Goal: Transaction & Acquisition: Purchase product/service

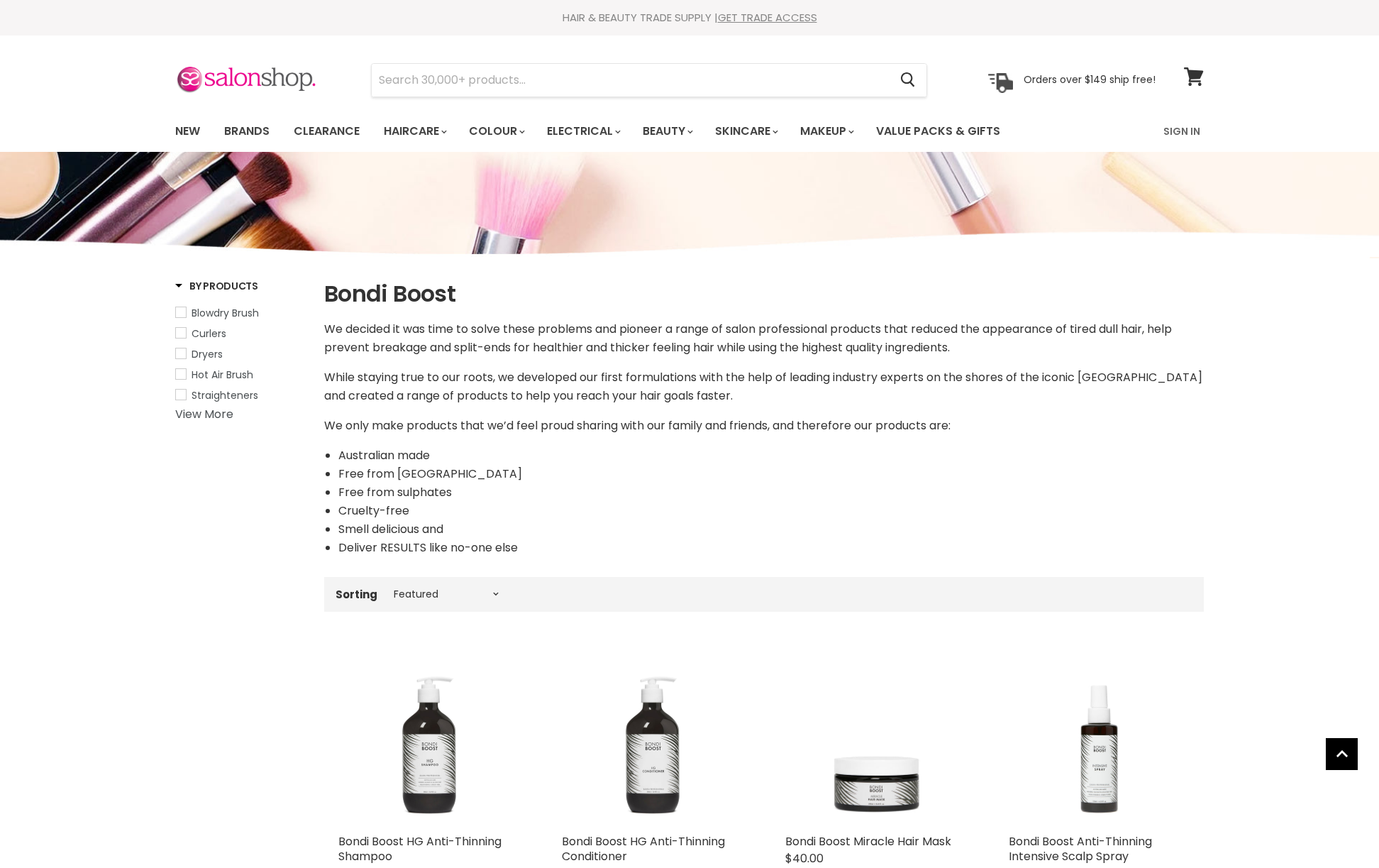
select select "manual"
click at [241, 128] on link "Brands" at bounding box center [247, 131] width 67 height 30
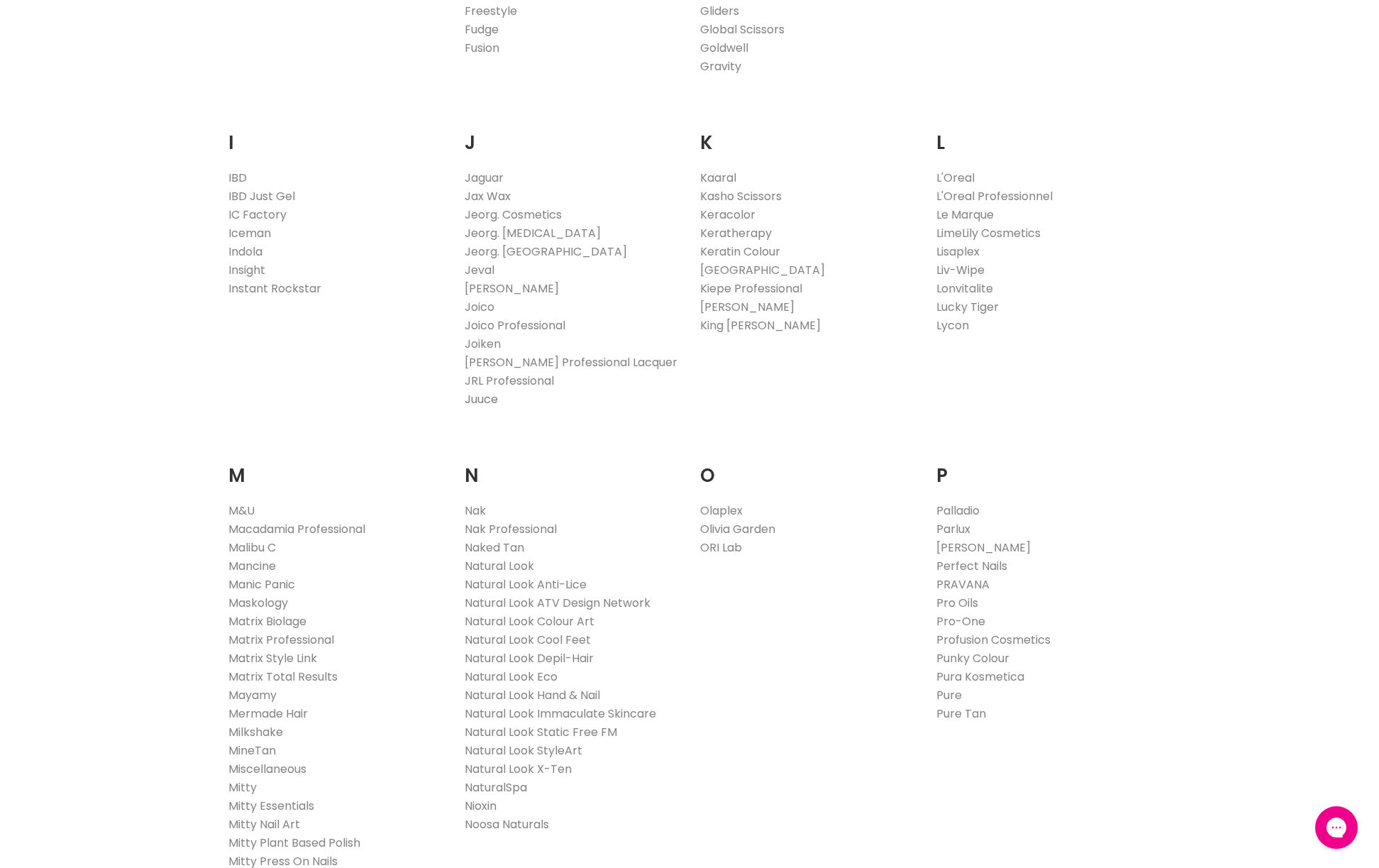
click at [487, 394] on link "Juuce" at bounding box center [481, 399] width 33 height 16
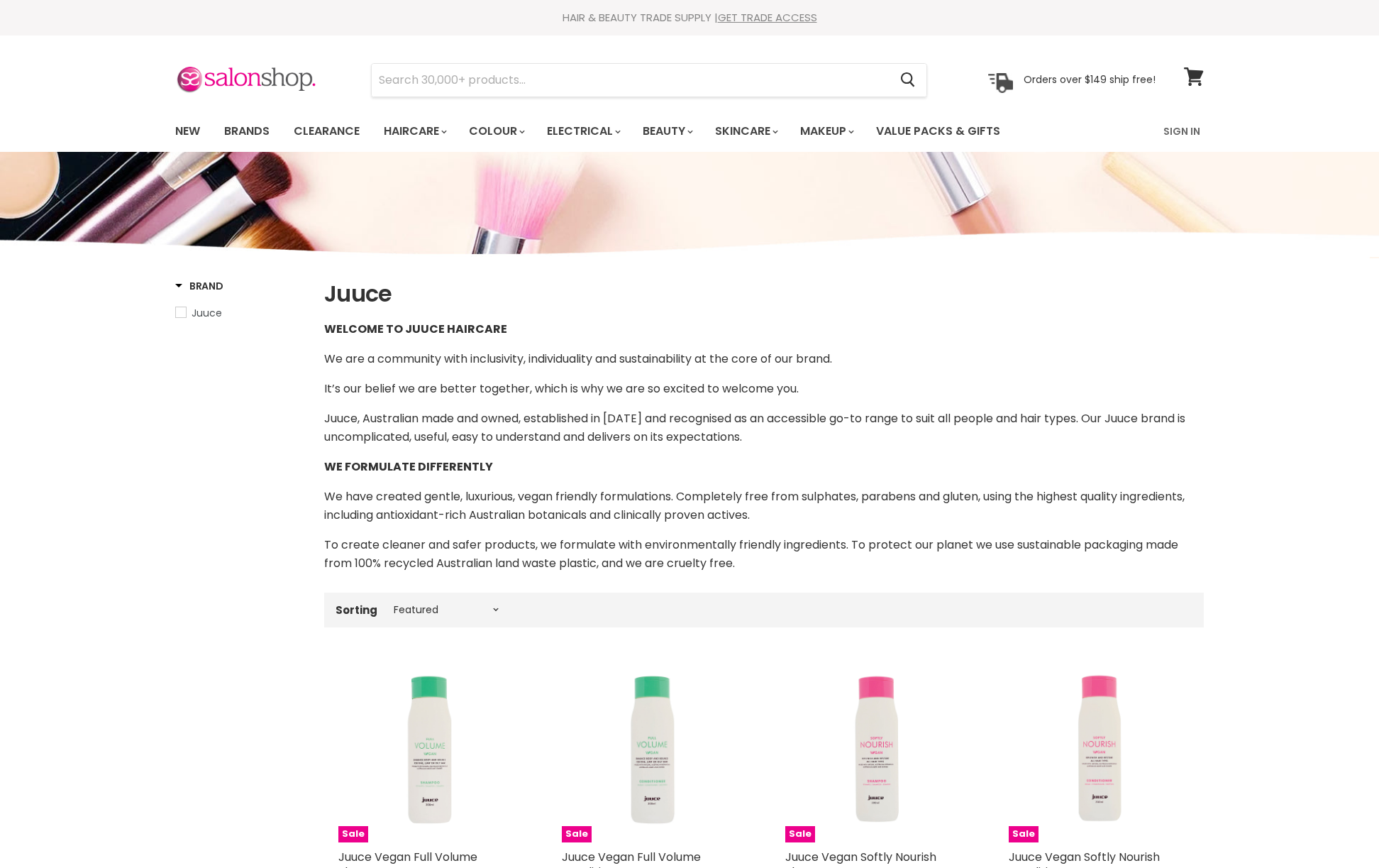
select select "manual"
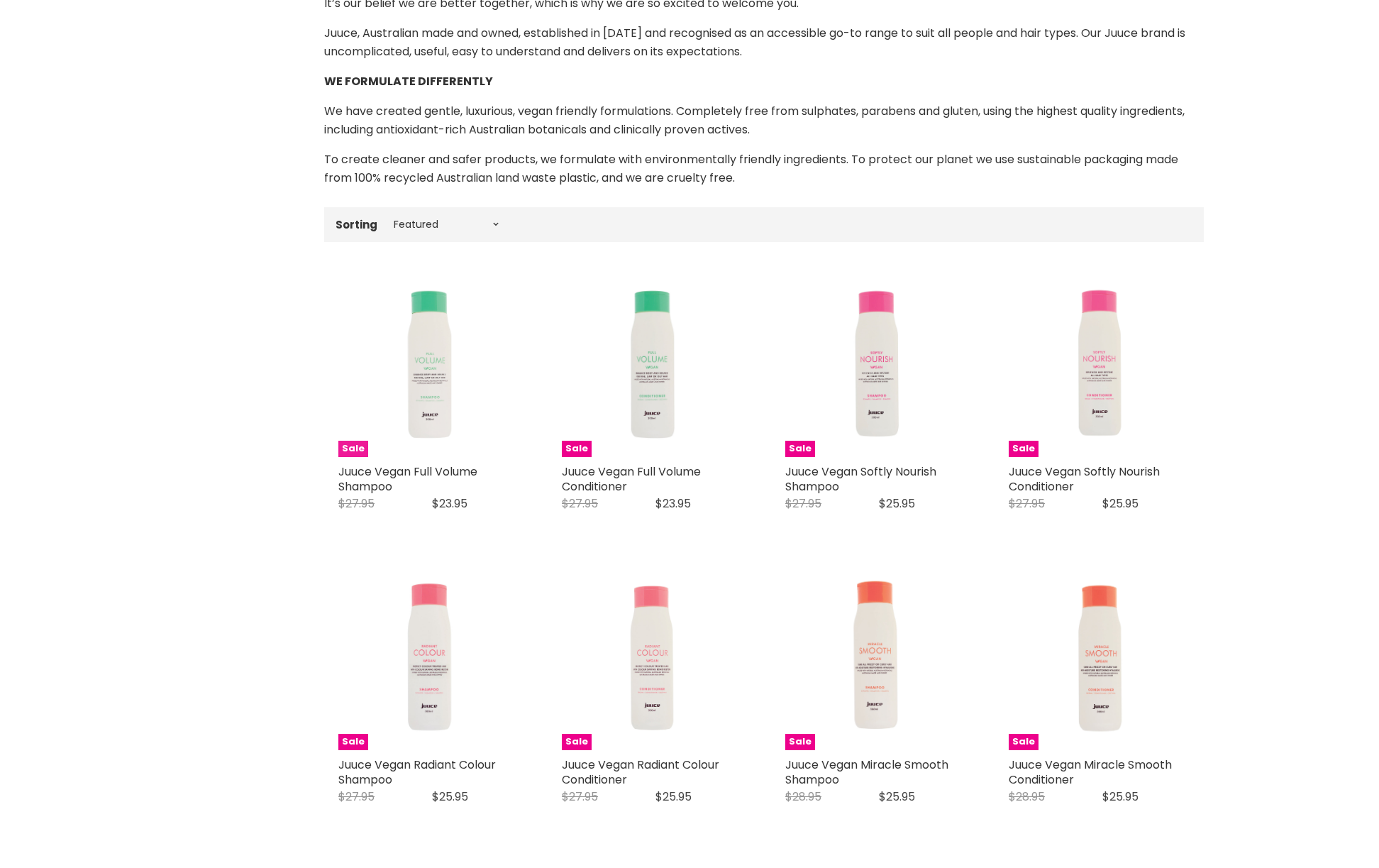
click at [437, 395] on img "Main content" at bounding box center [428, 366] width 84 height 181
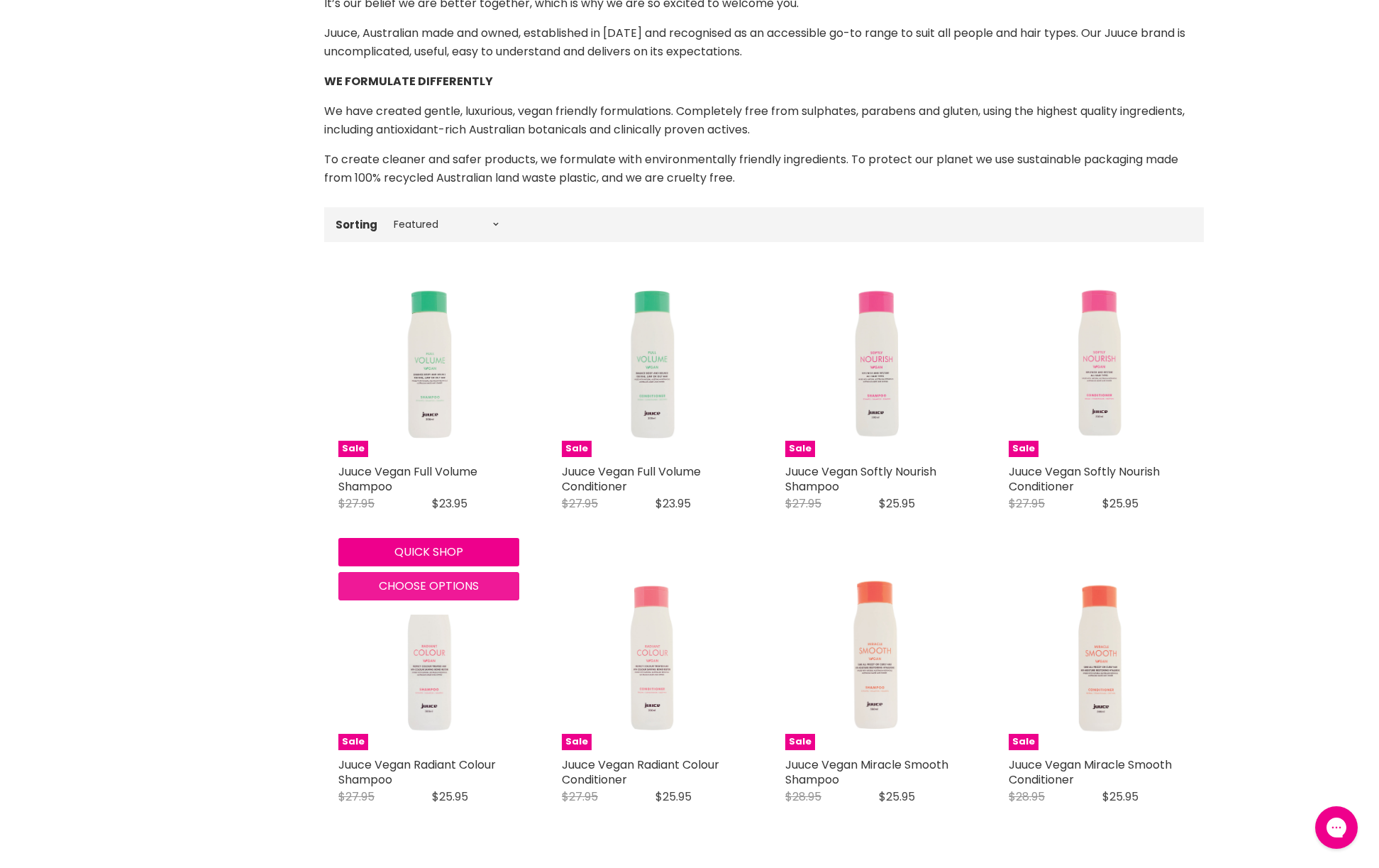
scroll to position [0, 0]
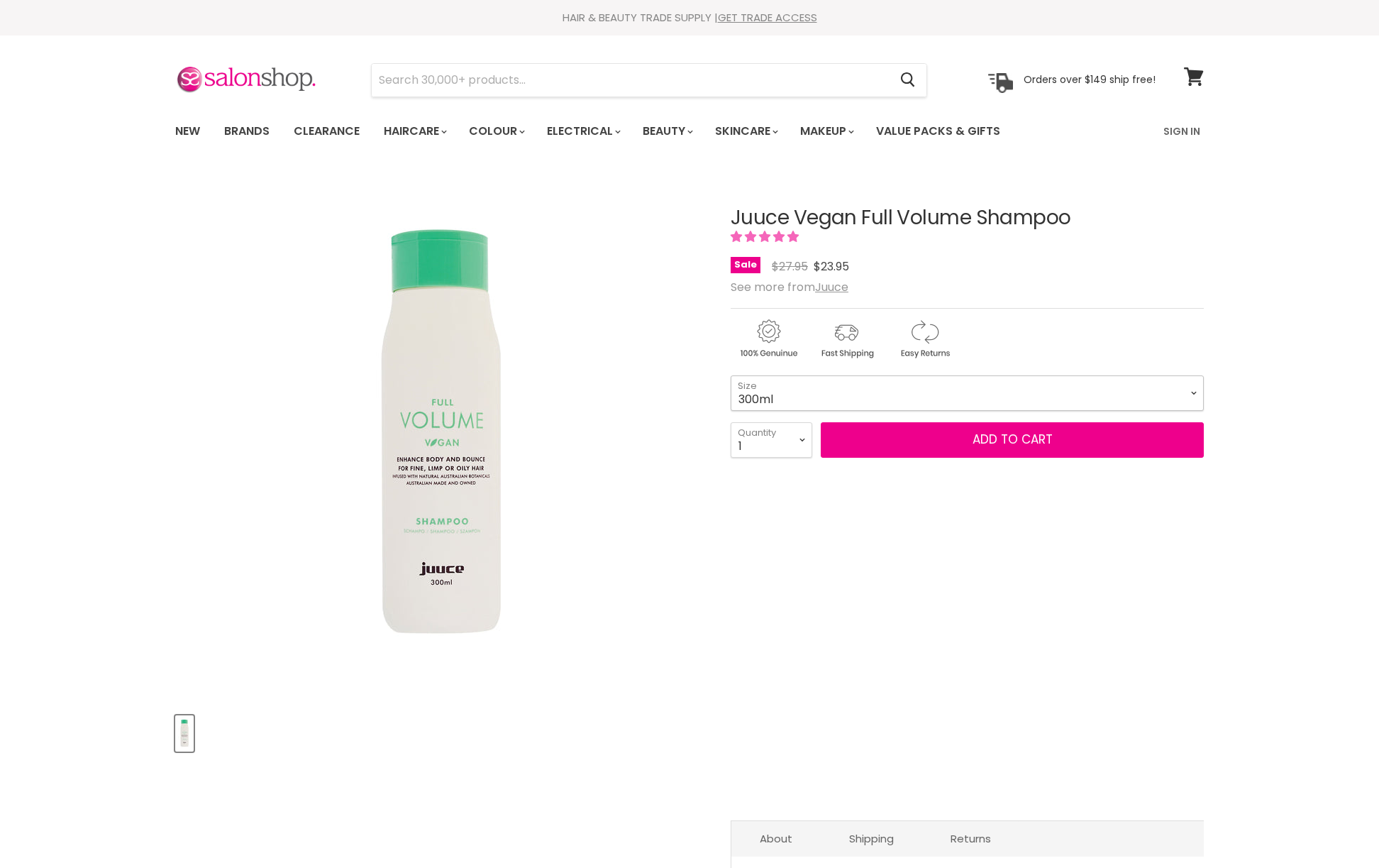
click at [819, 391] on select "300ml 1 Litre" at bounding box center [967, 393] width 473 height 36
select select "1 Litre"
